Goal: Navigation & Orientation: Understand site structure

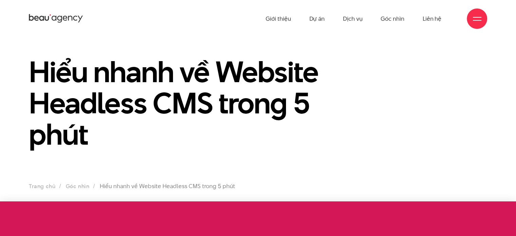
click at [69, 17] on icon at bounding box center [70, 18] width 4 height 5
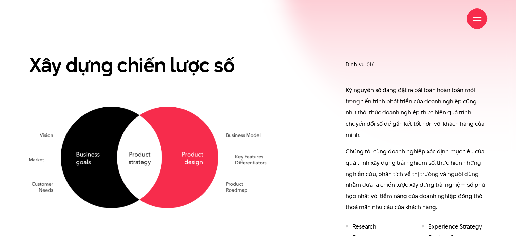
scroll to position [373, 0]
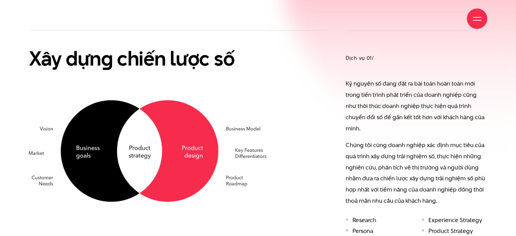
click at [75, 135] on img at bounding box center [148, 150] width 238 height 101
click at [136, 142] on img at bounding box center [148, 150] width 238 height 101
click at [133, 143] on img at bounding box center [148, 150] width 238 height 101
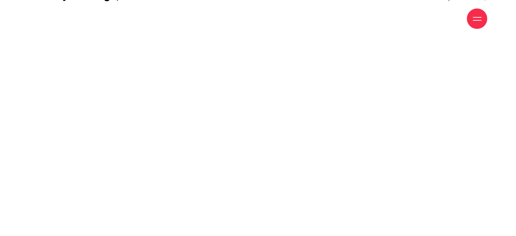
scroll to position [1527, 0]
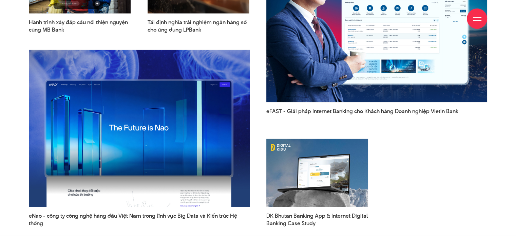
drag, startPoint x: 485, startPoint y: 145, endPoint x: 465, endPoint y: 154, distance: 22.0
click at [484, 145] on div "Hành trình xây đắp cầu nối thiện nguyện cùng MB Bank Tái định nghĩa trải nghiệm…" at bounding box center [257, 86] width 475 height 298
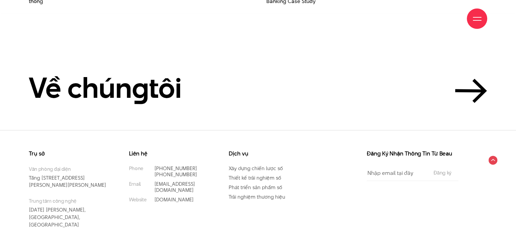
scroll to position [1854, 0]
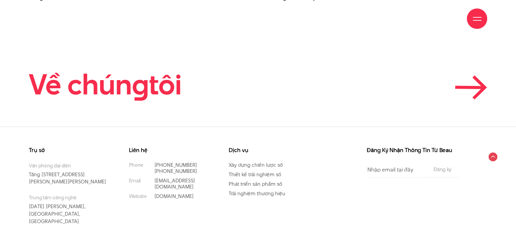
click at [160, 69] on h2 "Về chún g tôi" at bounding box center [105, 84] width 153 height 31
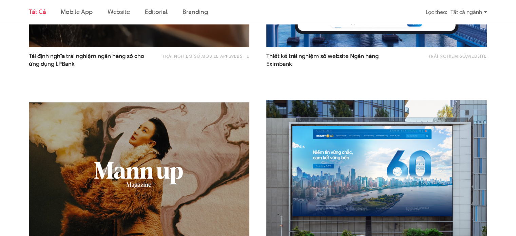
scroll to position [611, 0]
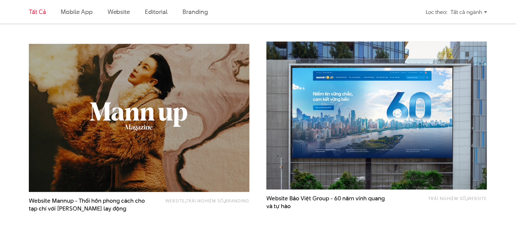
click at [154, 91] on img at bounding box center [139, 117] width 243 height 163
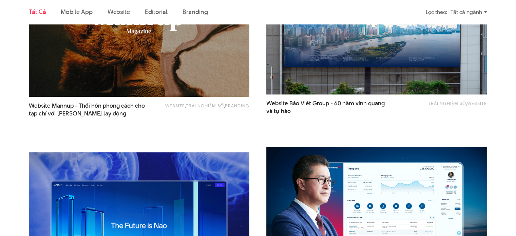
scroll to position [645, 0]
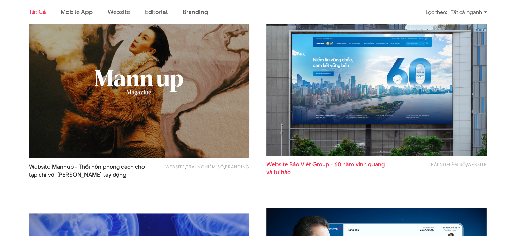
click at [320, 164] on span "Website Bảo Việt Group - 60 năm vinh quang và tự hào" at bounding box center [326, 169] width 121 height 16
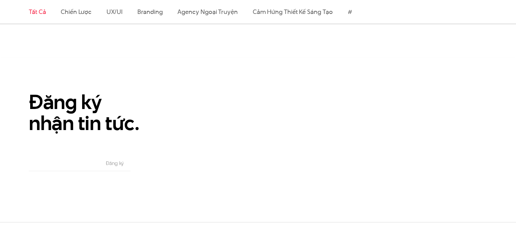
scroll to position [1154, 0]
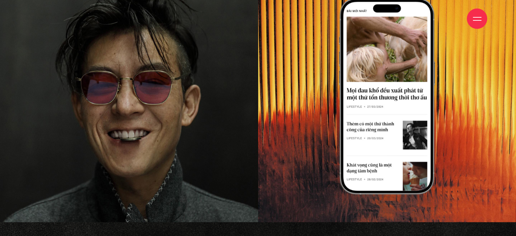
scroll to position [713, 0]
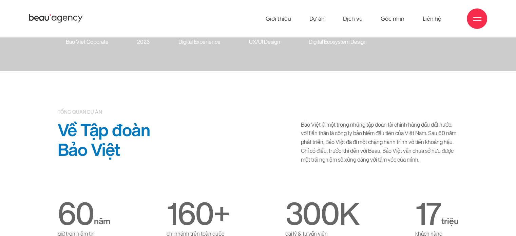
scroll to position [164, 0]
drag, startPoint x: 69, startPoint y: 133, endPoint x: 217, endPoint y: 137, distance: 148.3
click at [188, 136] on div "Về Tập đoàn Bảo Việt Bảo Việt là một trong những tập đoàn tài chính hàng đầu đấ…" at bounding box center [258, 145] width 487 height 48
click at [239, 142] on div "Về Tập đoàn Bảo Việt Bảo Việt là một trong những tập đoàn tài chính hàng đầu đấ…" at bounding box center [258, 145] width 487 height 48
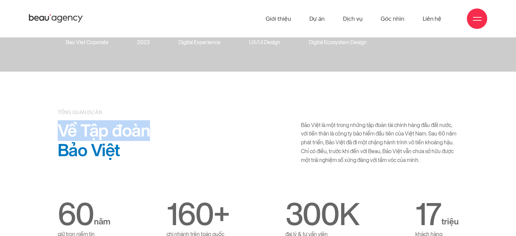
drag, startPoint x: 173, startPoint y: 132, endPoint x: 32, endPoint y: 136, distance: 141.6
click at [32, 136] on div "Về Tập đoàn Bảo Việt Bảo Việt là một trong những tập đoàn tài chính hàng đầu đấ…" at bounding box center [258, 145] width 487 height 48
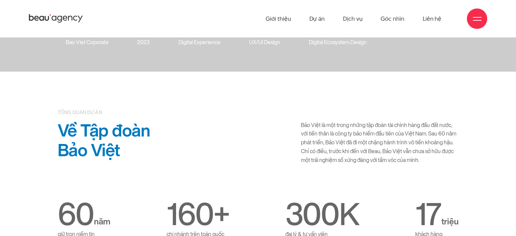
click at [176, 147] on div "Về Tập đoàn Bảo Việt" at bounding box center [116, 145] width 122 height 48
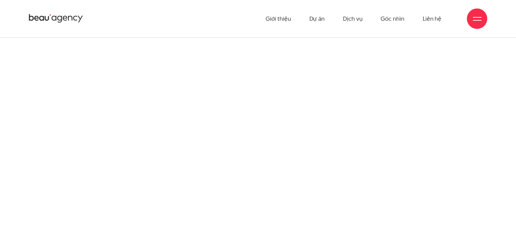
scroll to position [1624, 0]
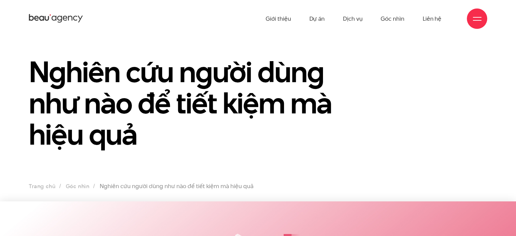
click at [481, 17] on div at bounding box center [477, 18] width 20 height 20
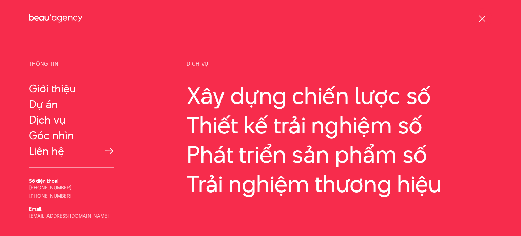
scroll to position [38, 0]
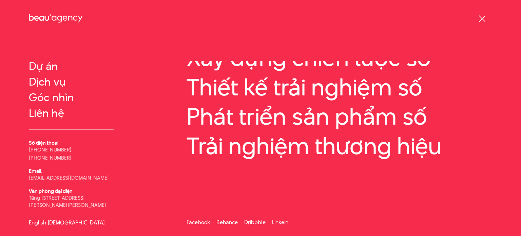
click at [39, 221] on link "English" at bounding box center [37, 222] width 17 height 5
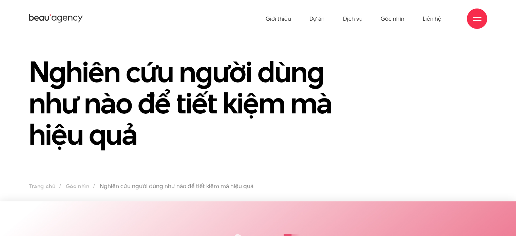
click at [45, 16] on icon at bounding box center [56, 18] width 54 height 11
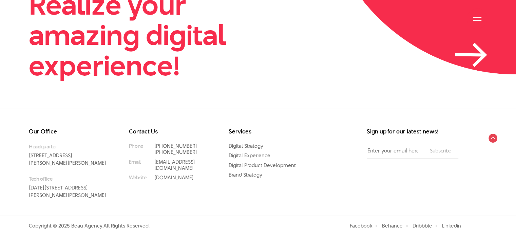
scroll to position [1632, 0]
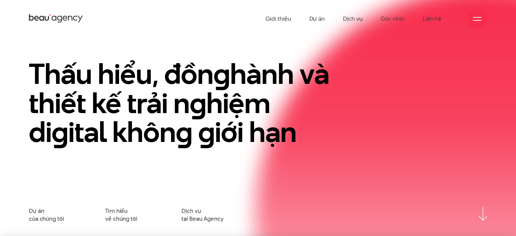
click at [481, 16] on div at bounding box center [477, 18] width 20 height 20
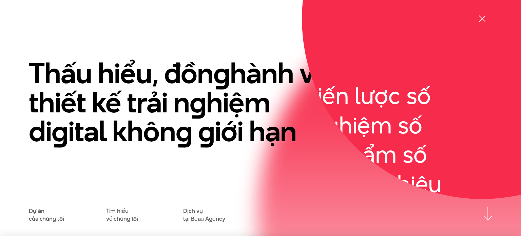
click at [479, 15] on div at bounding box center [482, 19] width 8 height 8
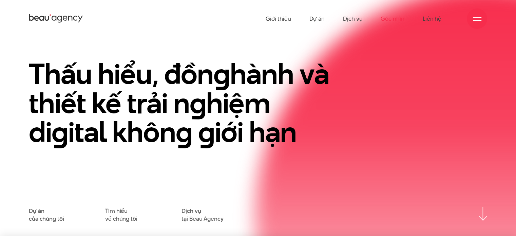
click at [397, 19] on link "Góc nhìn" at bounding box center [392, 18] width 23 height 37
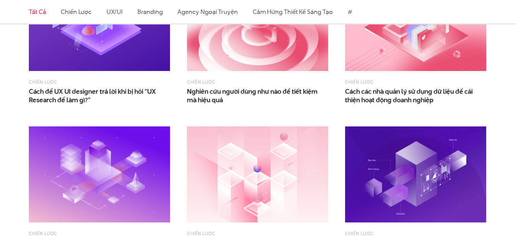
scroll to position [102, 0]
